Goal: Information Seeking & Learning: Learn about a topic

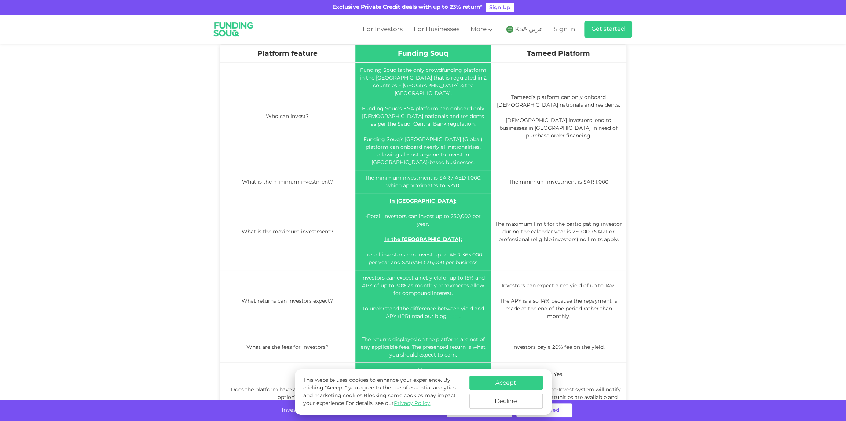
scroll to position [293, 0]
click at [512, 384] on button "Accept" at bounding box center [506, 383] width 73 height 14
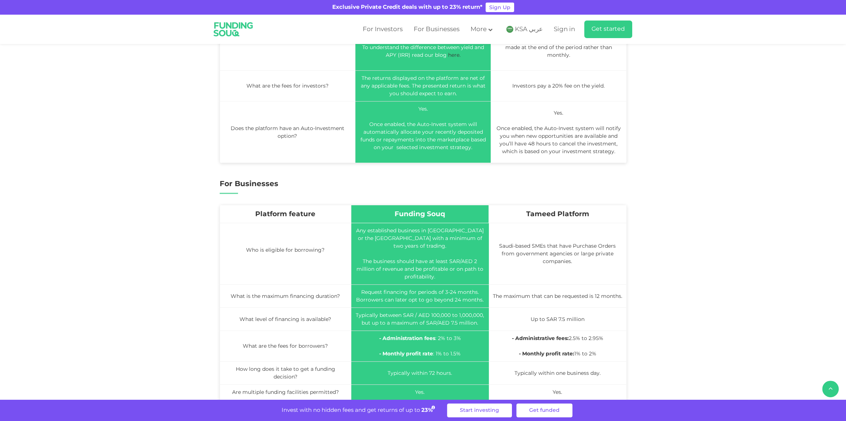
scroll to position [514, 0]
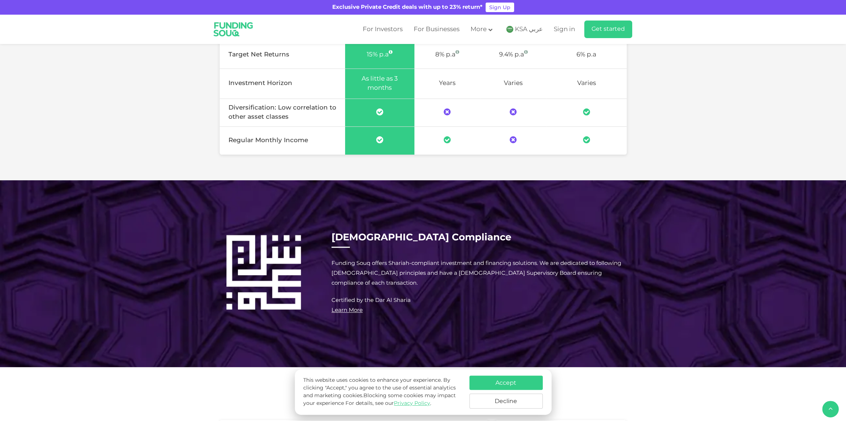
scroll to position [587, 0]
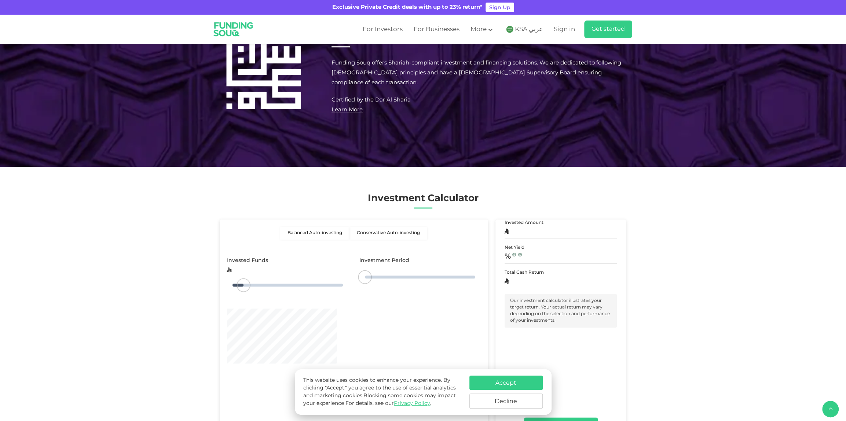
type tc-range-slider "4"
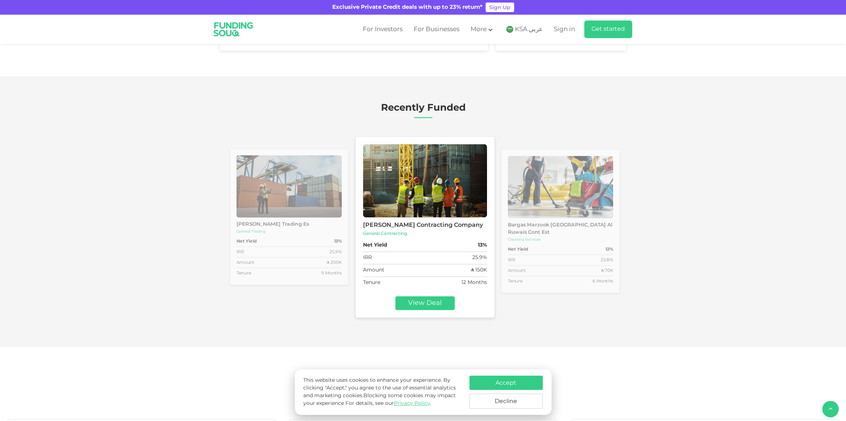
scroll to position [1027, 0]
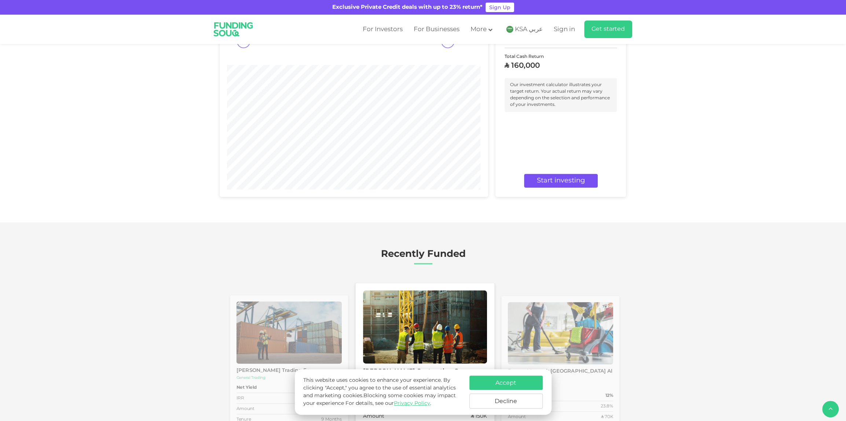
radio input "true"
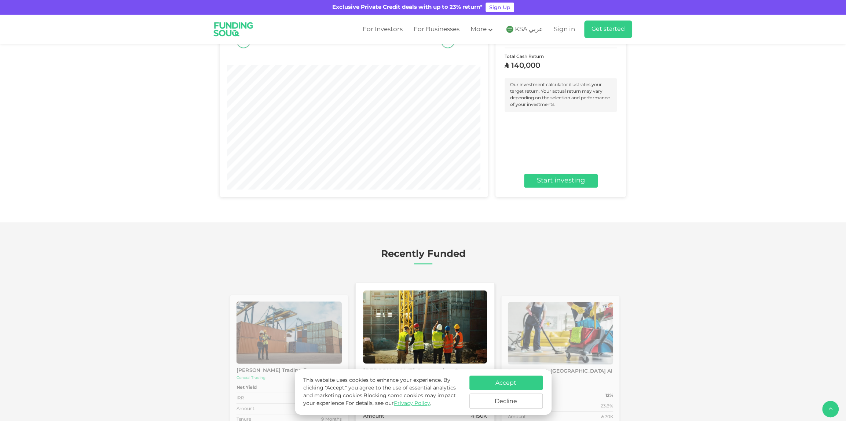
radio input "true"
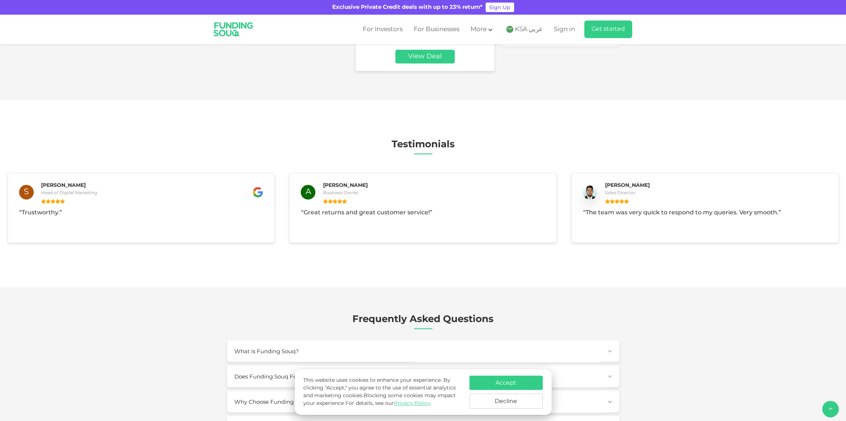
scroll to position [1430, 0]
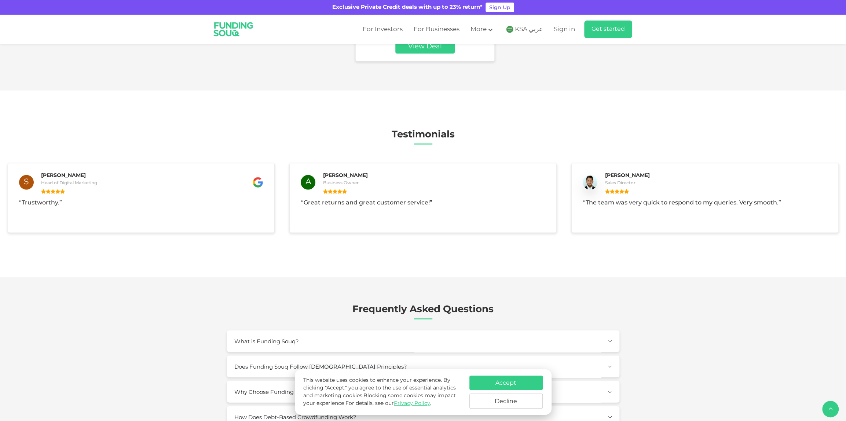
click at [511, 382] on button "Accept" at bounding box center [506, 383] width 73 height 14
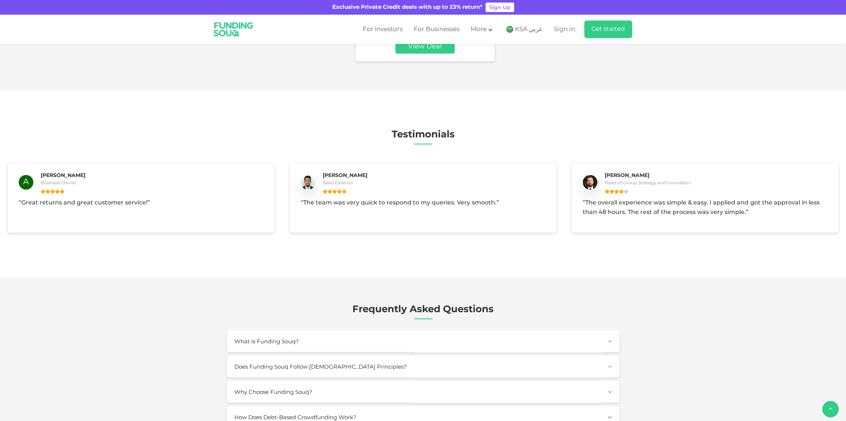
click at [557, 19] on div "Amount ʢ 70K" at bounding box center [560, 14] width 105 height 11
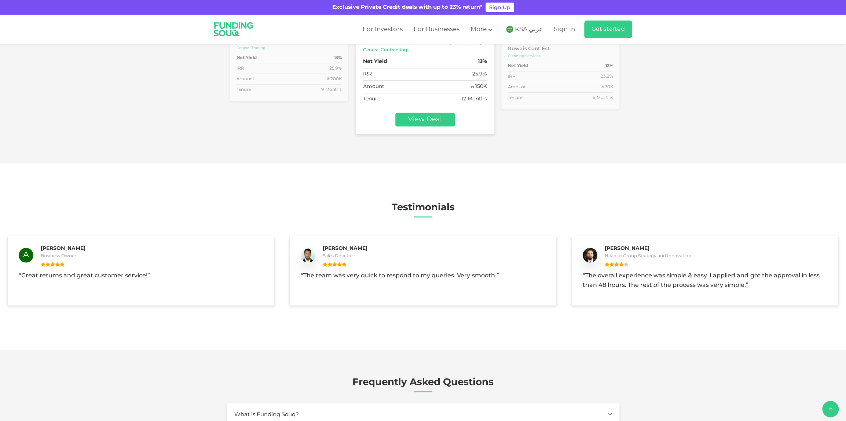
scroll to position [1357, 0]
click at [326, 44] on div "Sama Al Mabani Trading Es" at bounding box center [288, 40] width 105 height 7
click at [263, 34] on img at bounding box center [288, 3] width 105 height 62
click at [441, 127] on link "View Deal" at bounding box center [424, 120] width 59 height 14
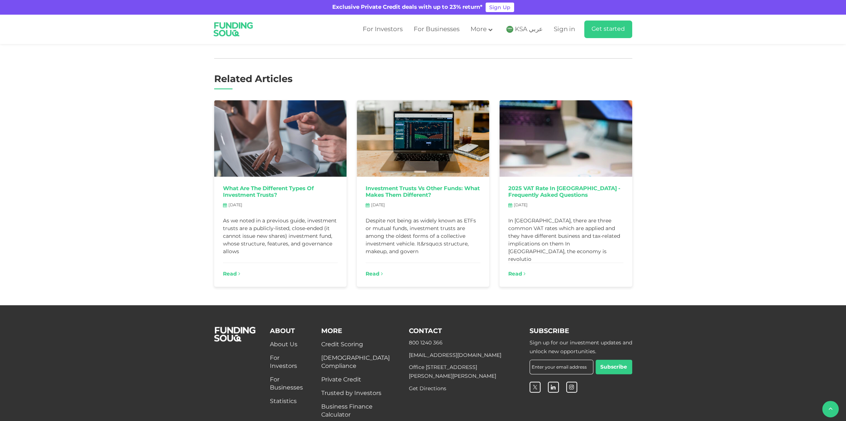
scroll to position [1724, 0]
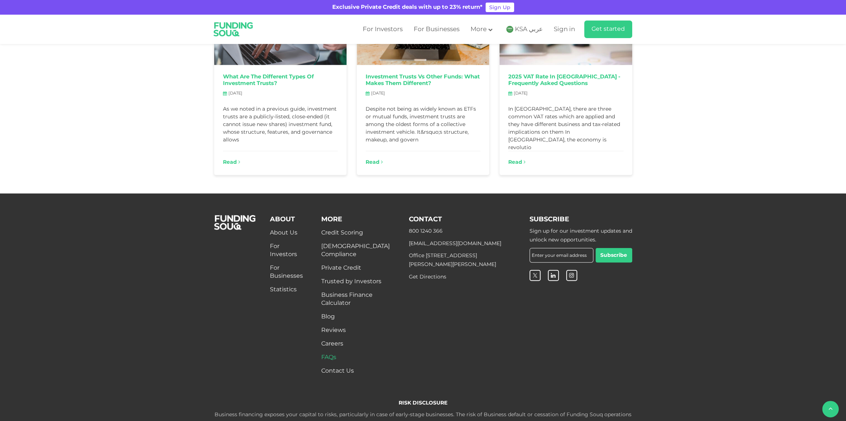
click at [334, 355] on link "FAQs" at bounding box center [328, 358] width 15 height 6
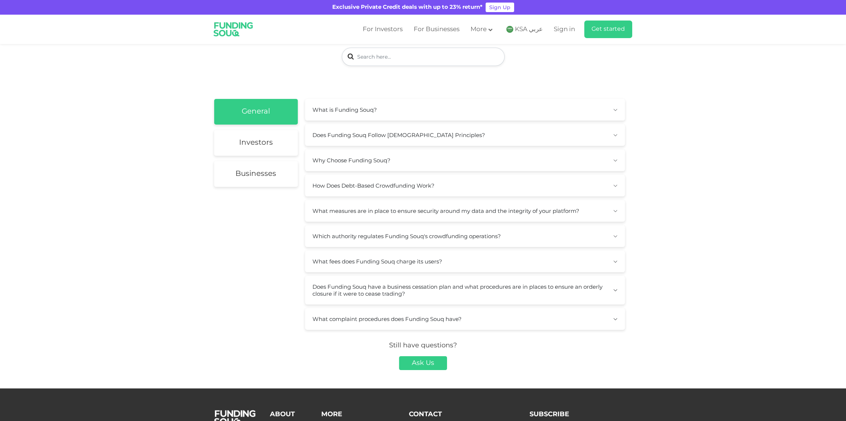
scroll to position [73, 0]
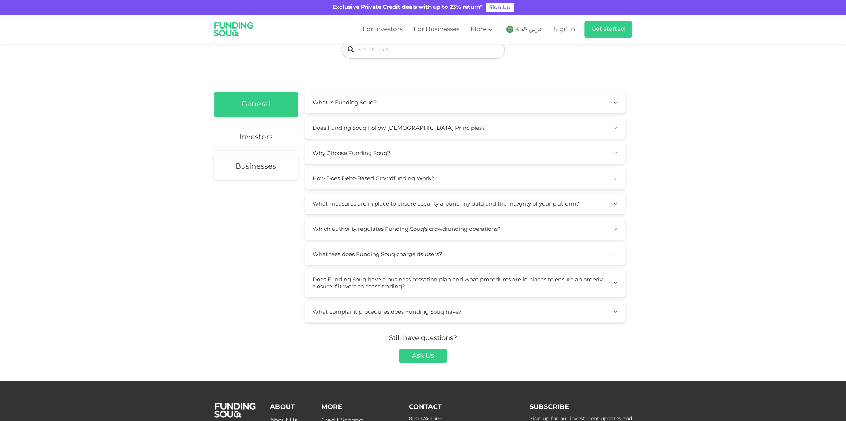
click at [273, 136] on link "Investors" at bounding box center [256, 138] width 84 height 26
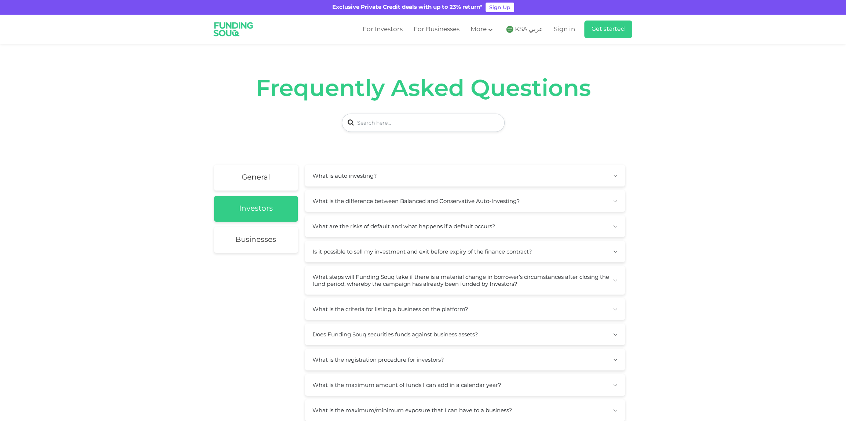
click at [445, 229] on button "What are the risks of default and what happens if a default occurs?" at bounding box center [465, 227] width 320 height 22
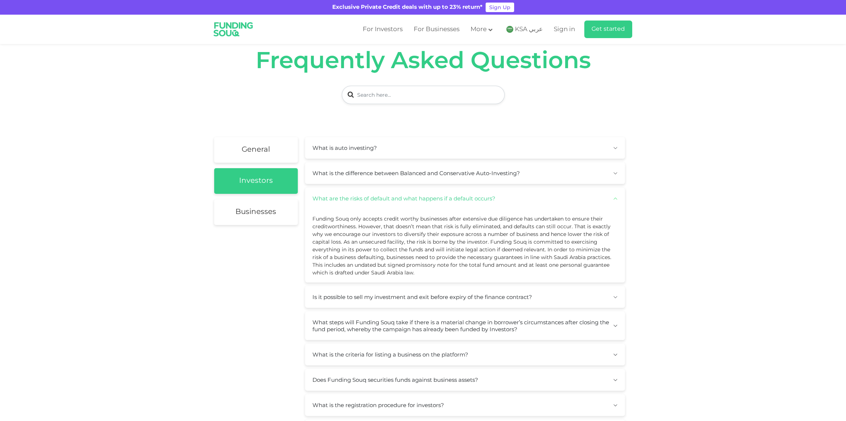
scroll to position [73, 0]
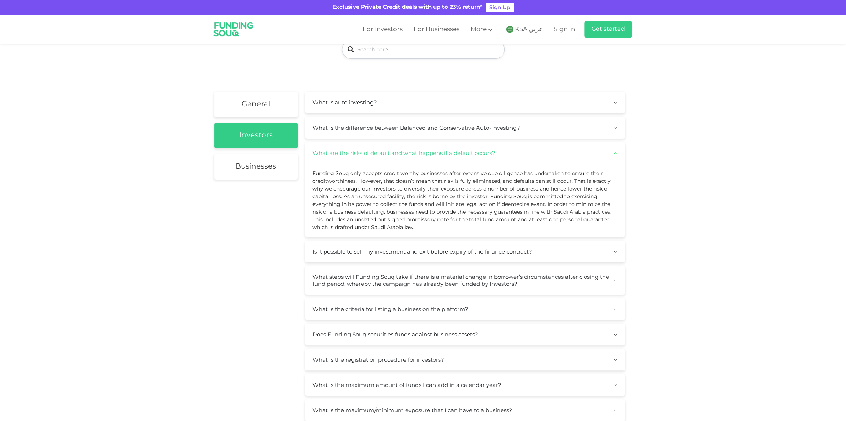
click at [383, 249] on button "Is it possible to sell my investment and exit before expiry of the finance cont…" at bounding box center [465, 252] width 320 height 22
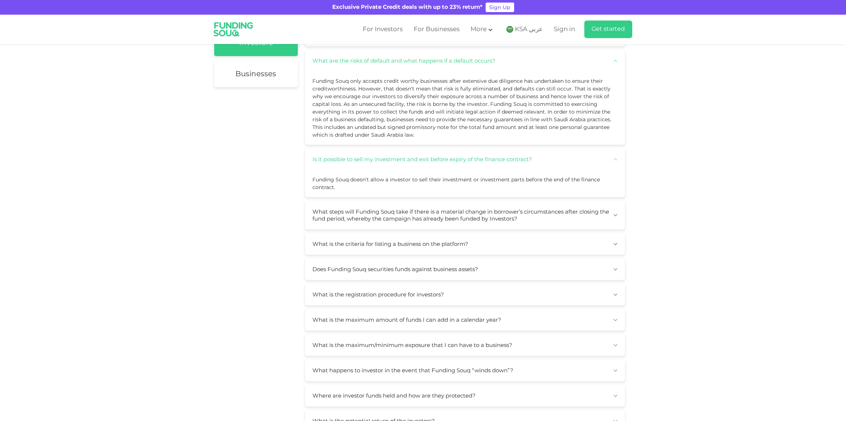
scroll to position [183, 0]
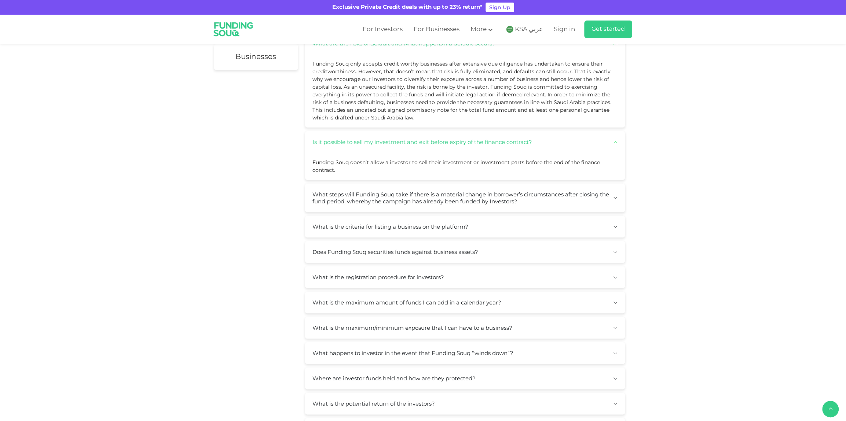
click at [393, 227] on button "What is the criteria for listing a business on the platform?" at bounding box center [465, 227] width 320 height 22
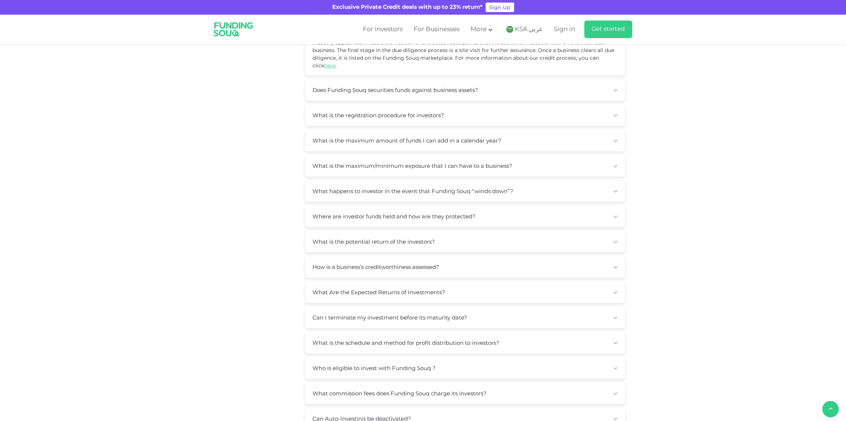
scroll to position [404, 0]
click at [420, 136] on button "What is the maximum amount of funds I can add in a calendar year?" at bounding box center [465, 140] width 320 height 22
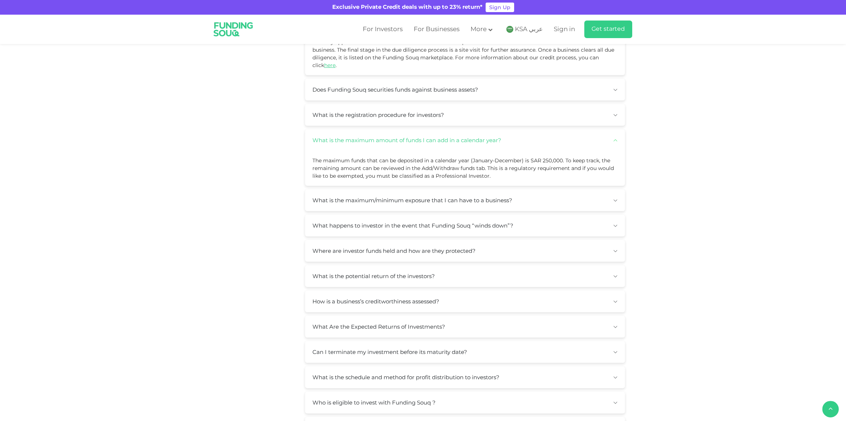
click at [420, 136] on button "What is the maximum amount of funds I can add in a calendar year?" at bounding box center [465, 140] width 320 height 22
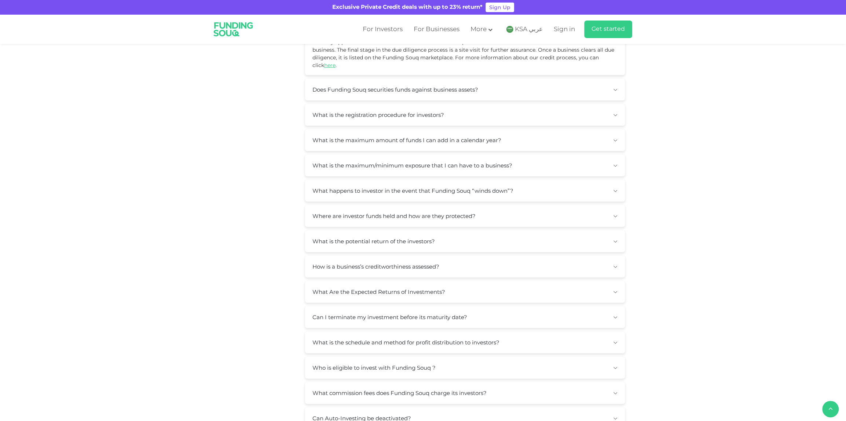
click at [431, 334] on button "What is the schedule and method for profit distribution to investors?" at bounding box center [465, 343] width 320 height 22
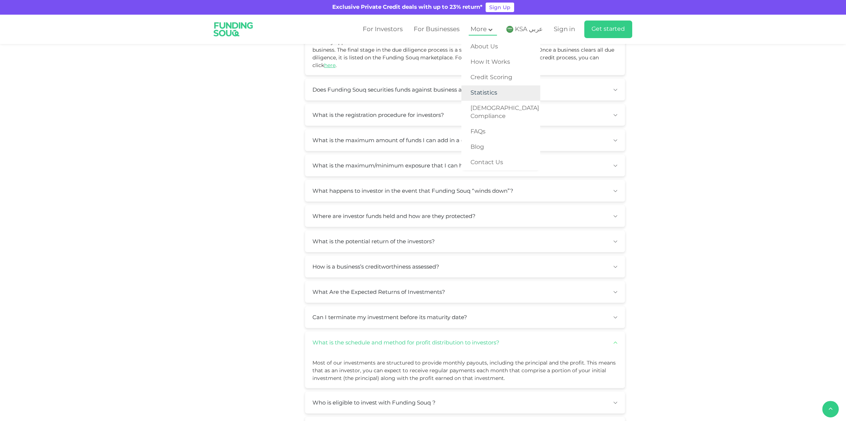
click at [495, 91] on link "Statistics" at bounding box center [500, 92] width 79 height 15
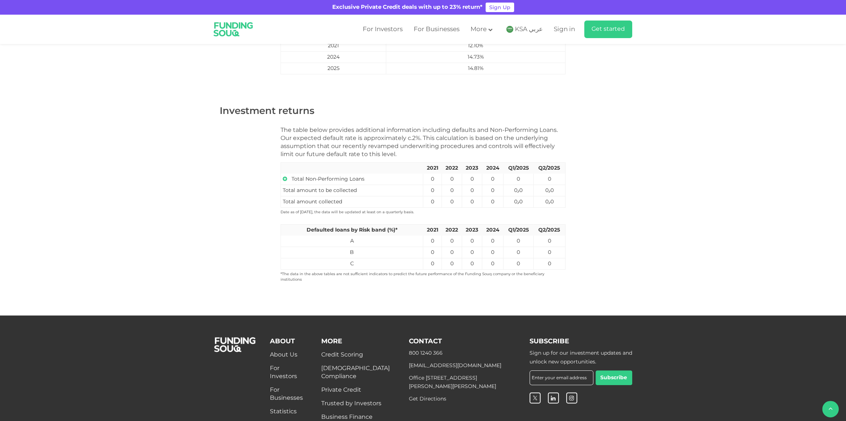
scroll to position [330, 0]
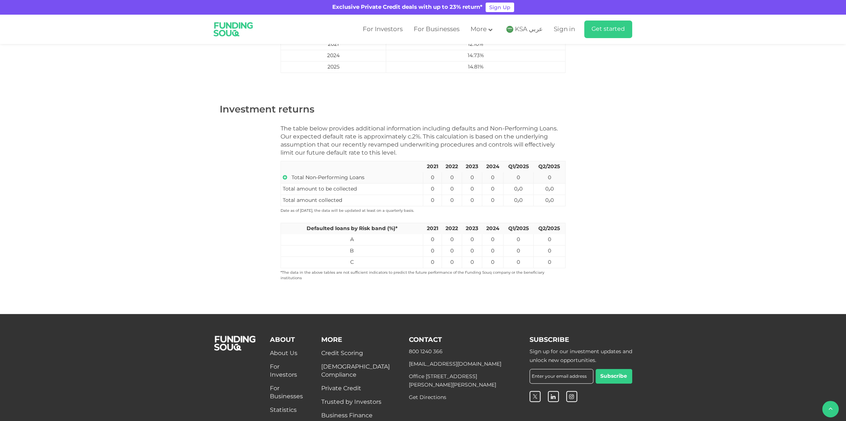
click at [286, 176] on icon at bounding box center [285, 177] width 4 height 5
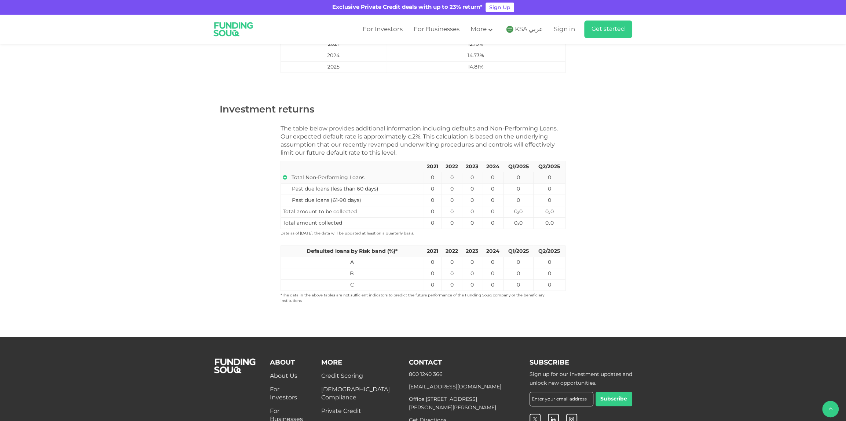
click at [286, 176] on icon at bounding box center [285, 177] width 4 height 5
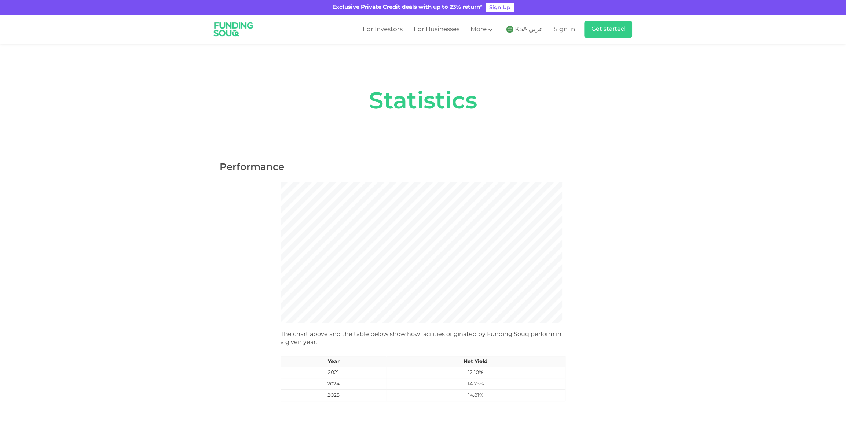
scroll to position [0, 0]
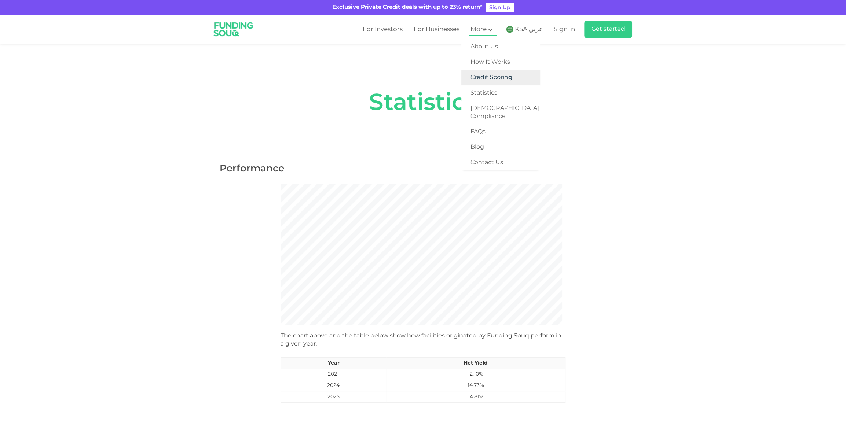
click at [502, 78] on link "Credit Scoring" at bounding box center [500, 77] width 79 height 15
